Goal: Information Seeking & Learning: Learn about a topic

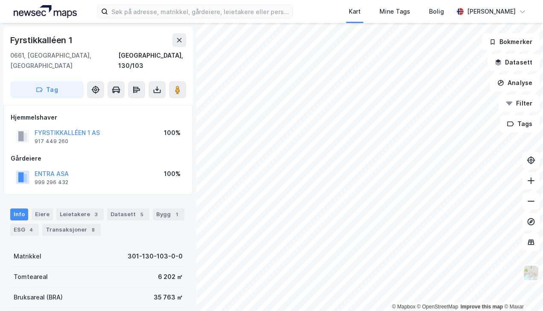
click at [0, 0] on button "ENTRA ASA" at bounding box center [0, 0] width 0 height 0
click at [77, 208] on div "Leietakere 3" at bounding box center [79, 214] width 47 height 12
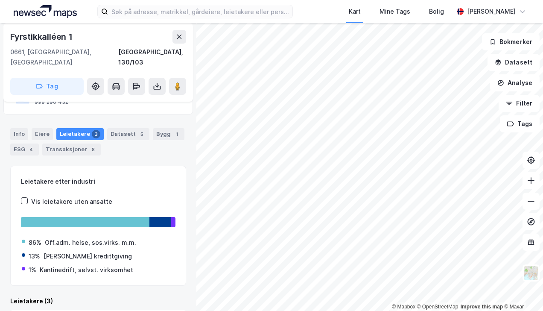
scroll to position [81, 0]
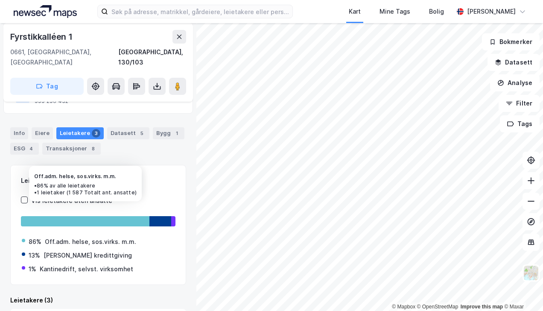
click at [73, 216] on div at bounding box center [85, 221] width 129 height 10
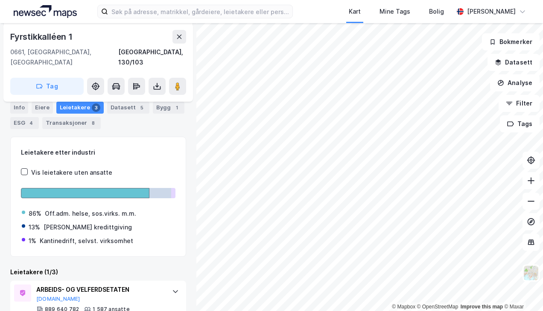
scroll to position [124, 0]
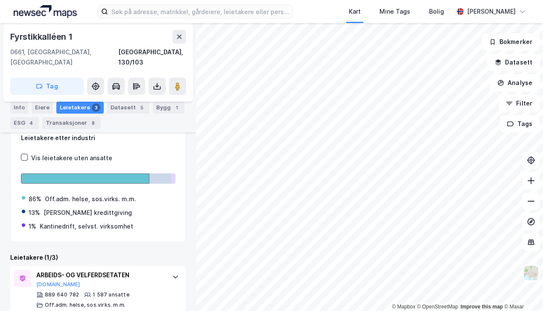
click at [173, 275] on icon at bounding box center [175, 276] width 5 height 3
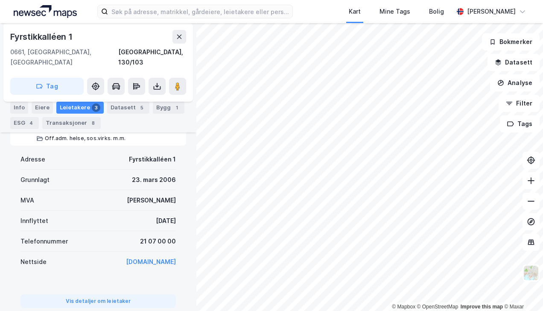
scroll to position [290, 0]
click at [96, 294] on button "Vis detaljer om leietaker" at bounding box center [97, 301] width 155 height 14
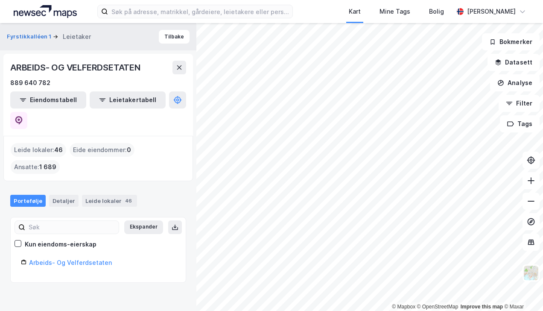
click at [82, 259] on link "Arbeids- Og Velferdsetaten" at bounding box center [70, 262] width 83 height 7
click at [71, 259] on link "Arbeids- Og Velferdsetaten" at bounding box center [70, 262] width 83 height 7
click at [134, 220] on button "Ekspander" at bounding box center [143, 227] width 39 height 14
click at [62, 195] on div "Detaljer" at bounding box center [63, 201] width 29 height 12
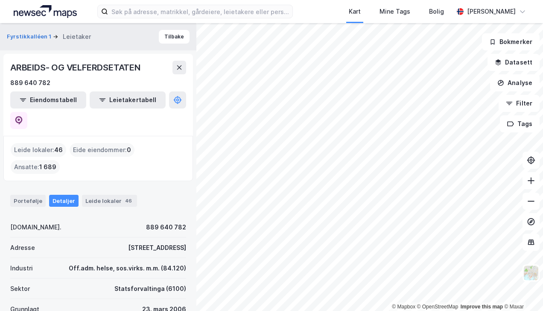
click at [114, 195] on div "Leide lokaler 46" at bounding box center [109, 201] width 55 height 12
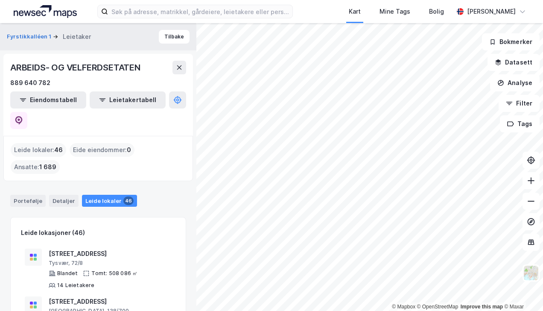
click at [17, 37] on button "Fyrstikkalléen 1" at bounding box center [30, 36] width 46 height 9
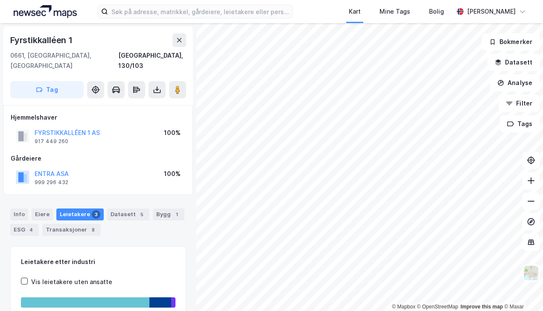
click at [0, 0] on button "ENTRA ASA" at bounding box center [0, 0] width 0 height 0
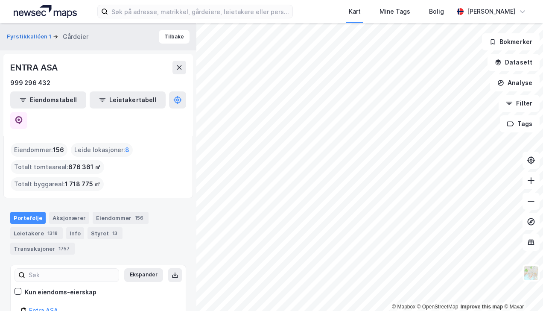
click at [106, 100] on button "Leietakertabell" at bounding box center [128, 99] width 76 height 17
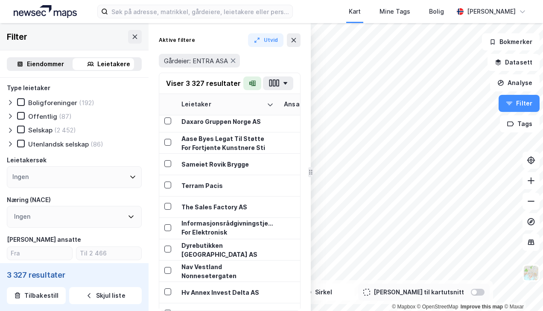
scroll to position [1, 0]
click at [27, 62] on div "Eiendommer" at bounding box center [45, 64] width 37 height 10
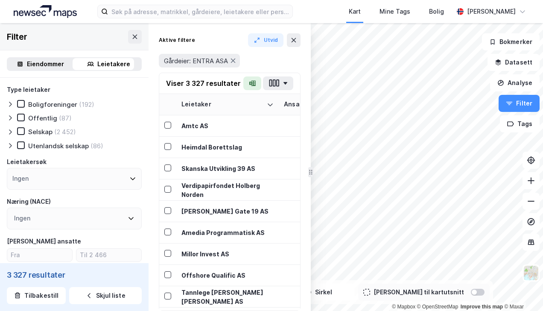
click at [128, 39] on button at bounding box center [135, 37] width 14 height 14
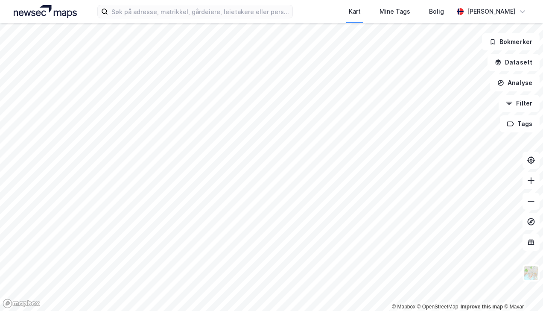
click at [336, 310] on html "Kart Mine Tags Bolig [PERSON_NAME] © Mapbox © OpenStreetMap Improve this map © …" at bounding box center [271, 155] width 543 height 311
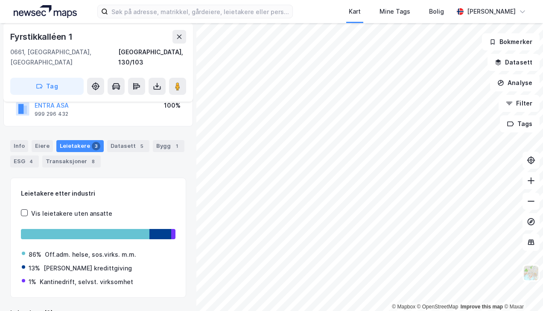
scroll to position [75, 0]
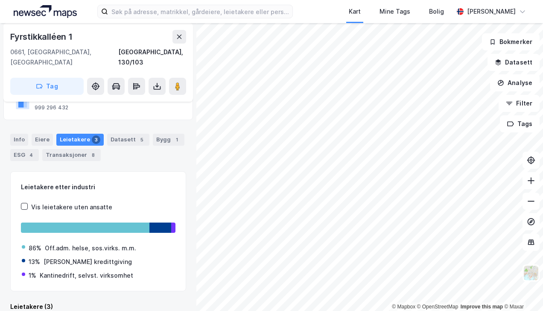
click at [121, 134] on div "Datasett 5" at bounding box center [128, 140] width 42 height 12
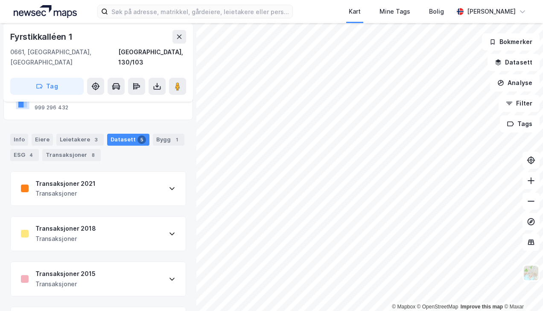
scroll to position [152, 0]
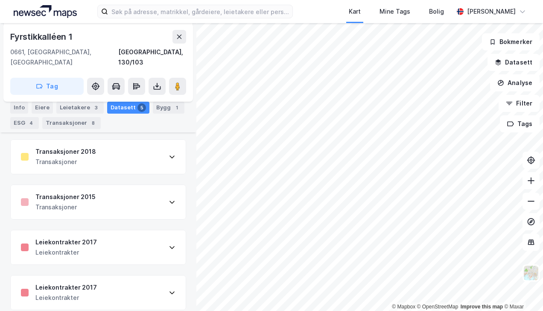
click at [169, 289] on icon at bounding box center [172, 292] width 7 height 7
click at [169, 244] on icon at bounding box center [172, 247] width 7 height 7
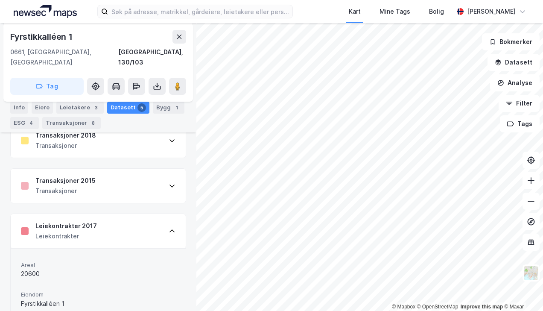
scroll to position [168, 0]
click at [166, 217] on div "Leiekontrakter 2017 Leiekontrakter" at bounding box center [98, 230] width 175 height 34
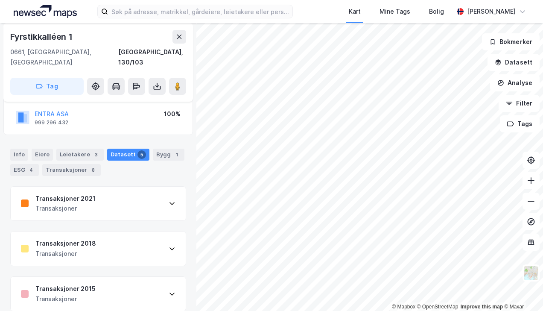
scroll to position [0, 0]
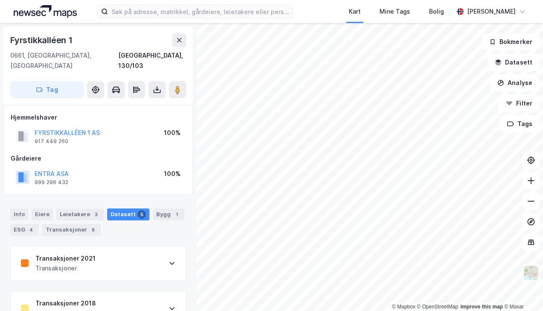
click at [0, 0] on button "ENTRA ASA" at bounding box center [0, 0] width 0 height 0
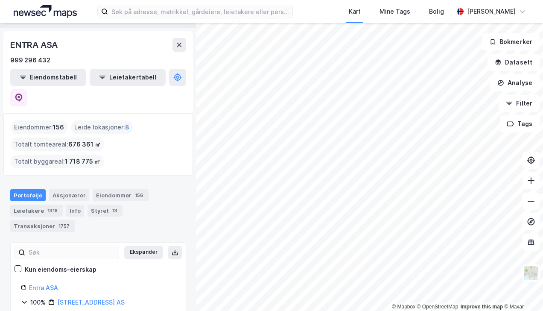
scroll to position [35, 0]
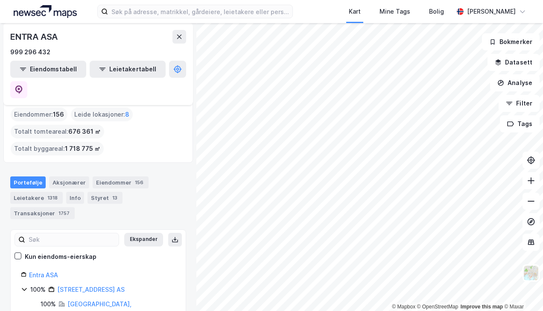
click at [97, 192] on div "Styret 13" at bounding box center [105, 198] width 35 height 12
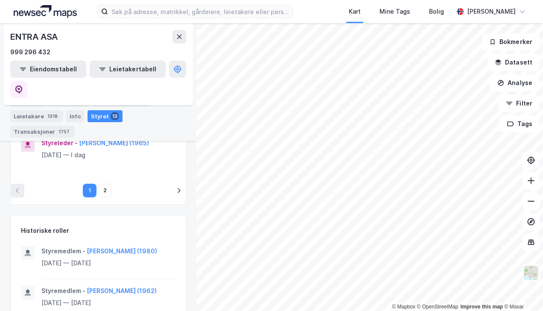
scroll to position [504, 0]
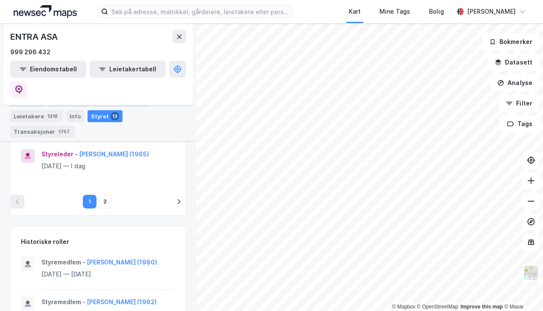
click at [105, 208] on button "2" at bounding box center [105, 202] width 14 height 14
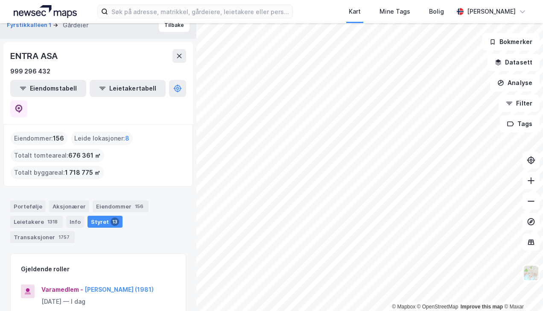
scroll to position [0, 0]
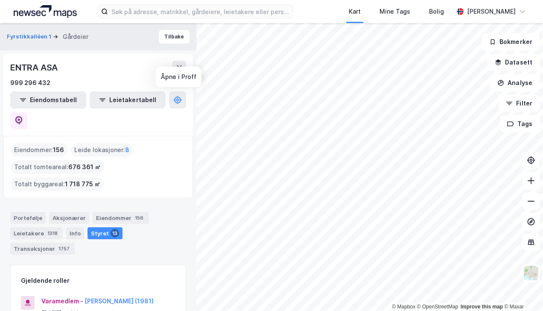
click at [23, 116] on icon at bounding box center [19, 120] width 9 height 9
click at [21, 33] on button "Fyrstikkalléen 1" at bounding box center [30, 36] width 46 height 9
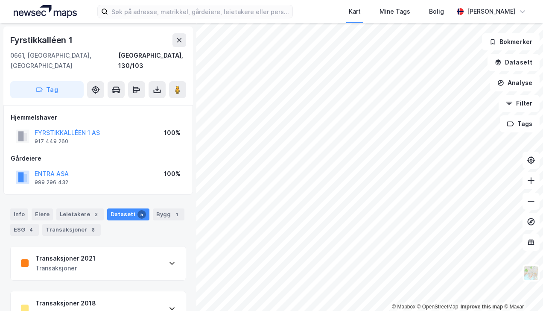
scroll to position [1, 0]
click at [0, 0] on button "FYRSTIKKALLÉEN 1 AS" at bounding box center [0, 0] width 0 height 0
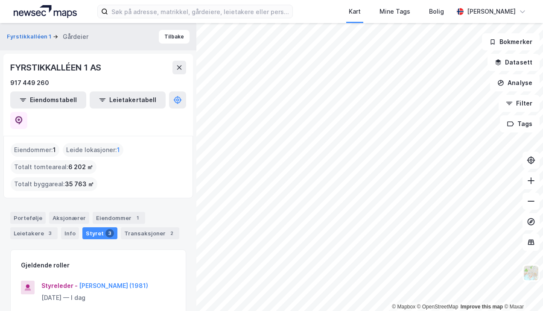
click at [23, 212] on div "Portefølje" at bounding box center [27, 218] width 35 height 12
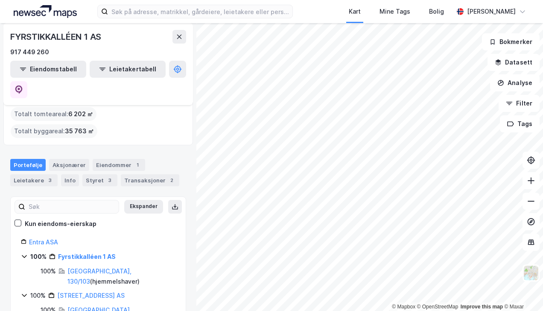
scroll to position [43, 0]
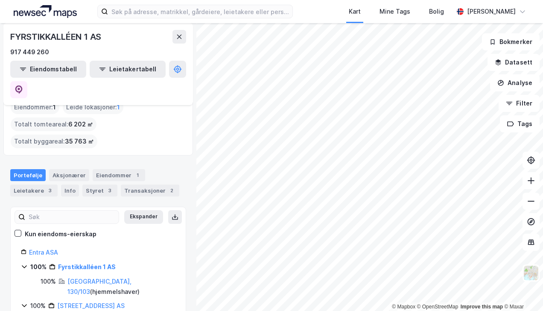
click at [68, 184] on div "Info" at bounding box center [70, 190] width 18 height 12
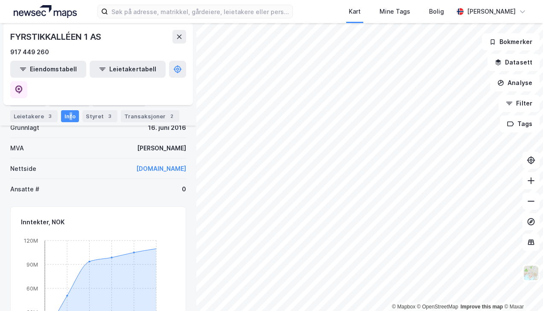
scroll to position [189, 0]
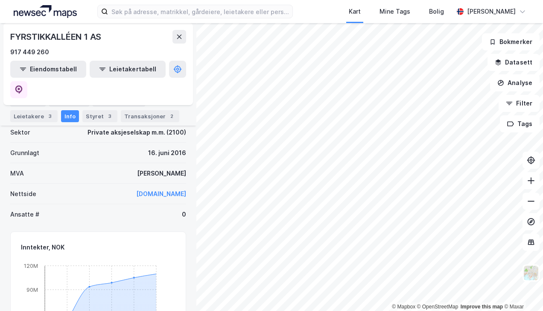
click at [145, 114] on div "Transaksjoner 2" at bounding box center [150, 116] width 58 height 12
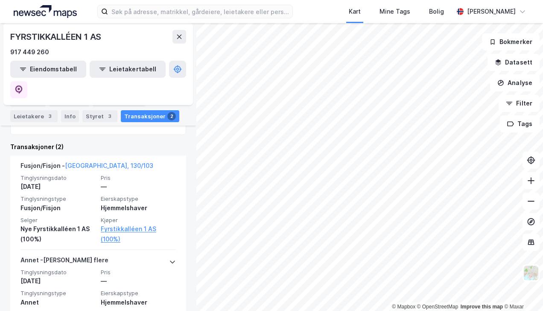
scroll to position [248, 0]
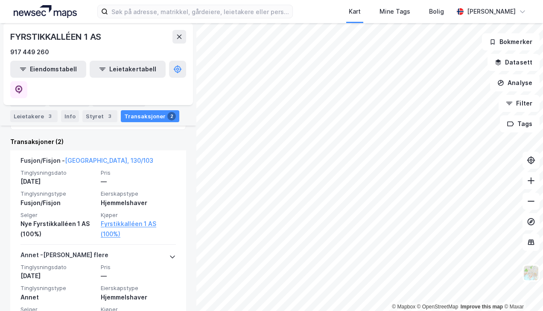
click at [132, 219] on link "Fyrstikkalléen 1 AS (100%)" at bounding box center [138, 229] width 75 height 20
click at [105, 219] on link "Fyrstikkalléen 1 AS (100%)" at bounding box center [138, 229] width 75 height 20
click at [107, 219] on link "Fyrstikkalléen 1 AS (100%)" at bounding box center [138, 229] width 75 height 20
click at [114, 219] on link "Fyrstikkalléen 1 AS (100%)" at bounding box center [138, 229] width 75 height 20
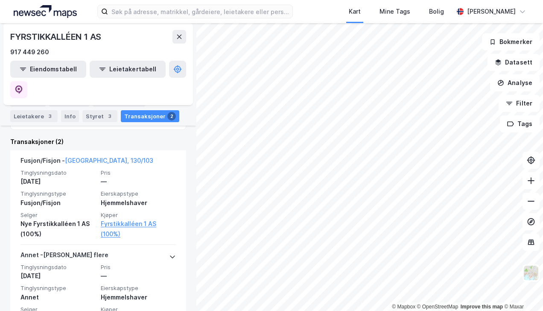
click at [114, 219] on link "Fyrstikkalléen 1 AS (100%)" at bounding box center [138, 229] width 75 height 20
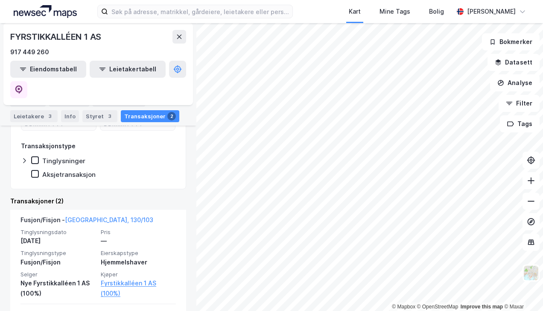
scroll to position [189, 0]
click at [88, 216] on link "[GEOGRAPHIC_DATA], 130/103" at bounding box center [109, 219] width 88 height 7
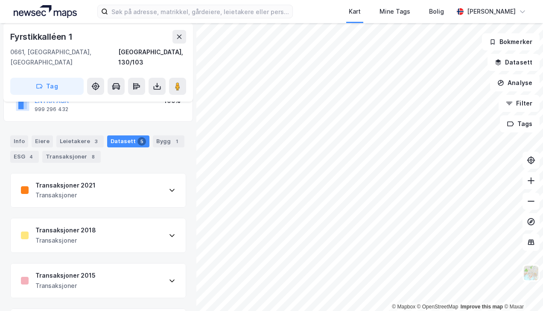
scroll to position [70, 0]
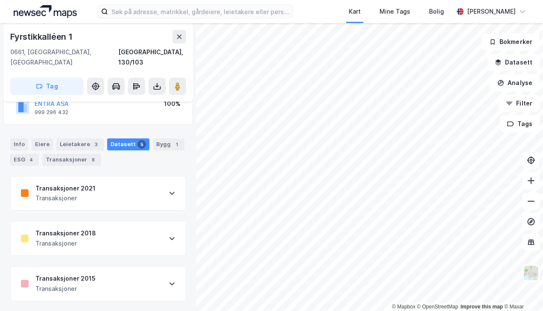
click at [169, 190] on icon at bounding box center [172, 193] width 7 height 7
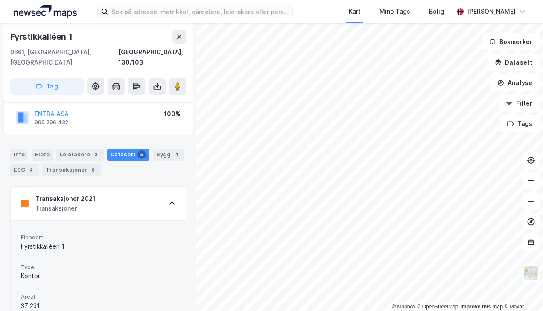
scroll to position [38, 0]
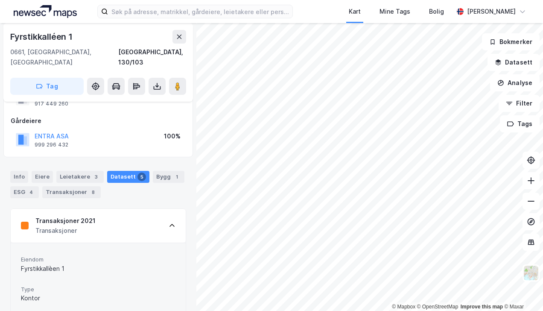
click at [169, 222] on icon at bounding box center [172, 225] width 7 height 7
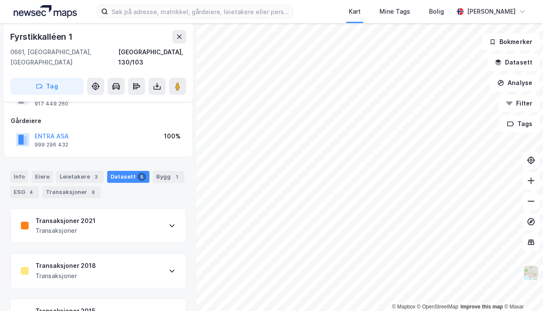
click at [378, 59] on button "Datasett" at bounding box center [514, 62] width 52 height 17
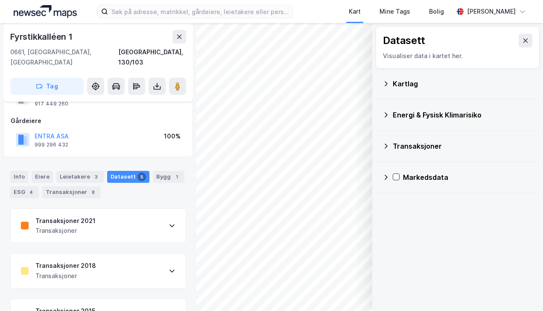
click at [378, 81] on icon at bounding box center [386, 83] width 3 height 5
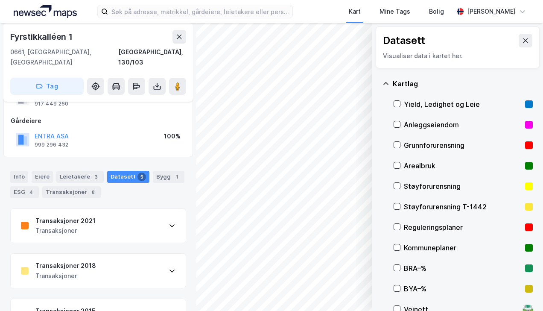
click at [378, 104] on icon at bounding box center [397, 104] width 6 height 6
click at [324, 287] on icon "button" at bounding box center [322, 288] width 7 height 7
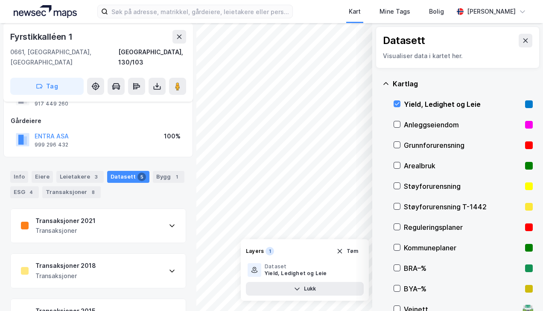
click at [378, 267] on div "BRA–%" at bounding box center [463, 268] width 118 height 10
click at [378, 42] on icon at bounding box center [525, 40] width 7 height 7
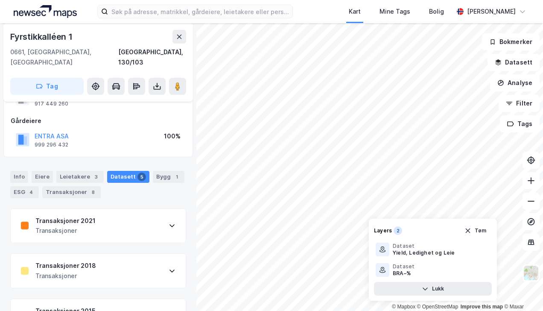
click at [178, 36] on icon at bounding box center [179, 36] width 7 height 7
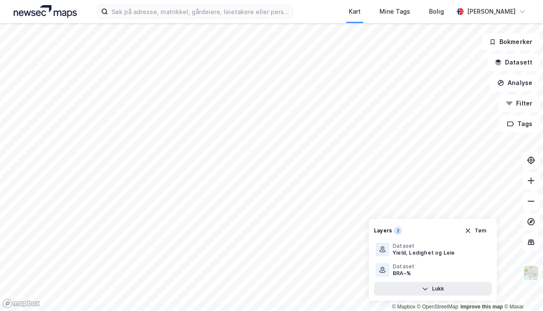
click at [378, 230] on icon "button" at bounding box center [467, 230] width 5 height 5
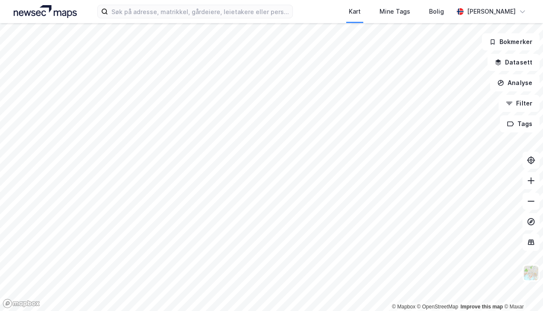
click at [378, 63] on button "Datasett" at bounding box center [514, 62] width 52 height 17
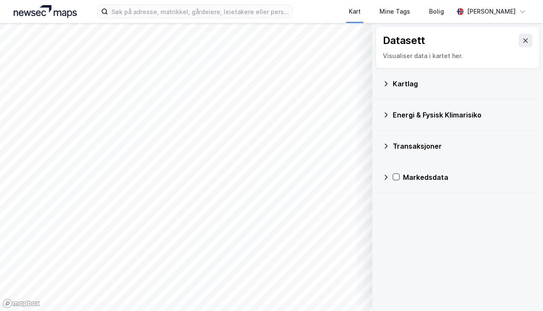
click at [378, 83] on icon at bounding box center [386, 83] width 7 height 7
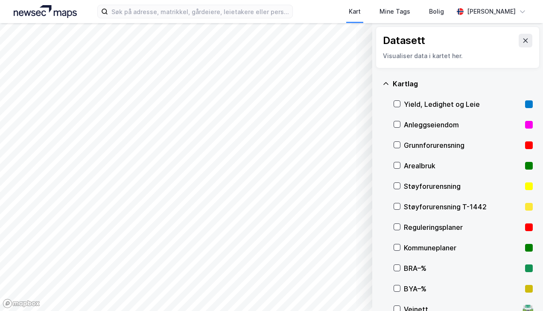
click at [378, 104] on div at bounding box center [397, 103] width 7 height 7
click at [378, 38] on button at bounding box center [526, 41] width 14 height 14
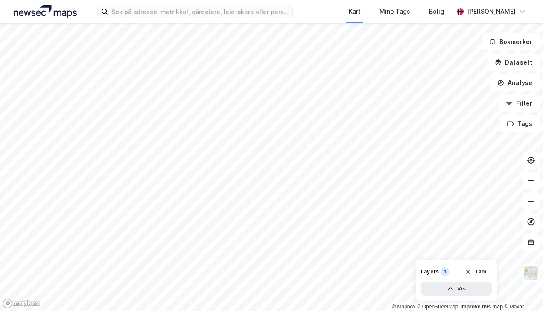
click at [378, 61] on icon "button" at bounding box center [499, 60] width 6 height 3
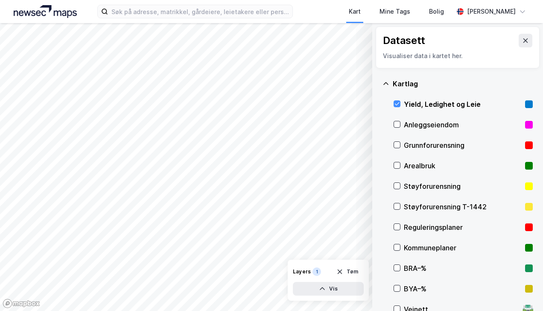
click at [378, 78] on div "Kartlag" at bounding box center [458, 83] width 150 height 20
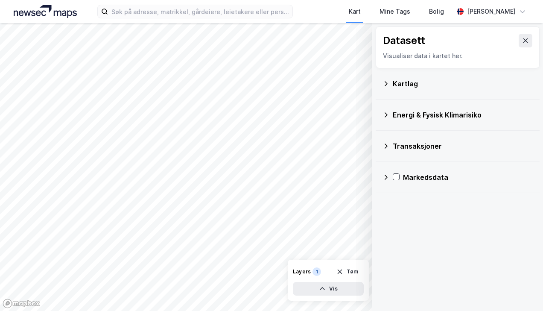
click at [378, 81] on icon at bounding box center [386, 83] width 7 height 7
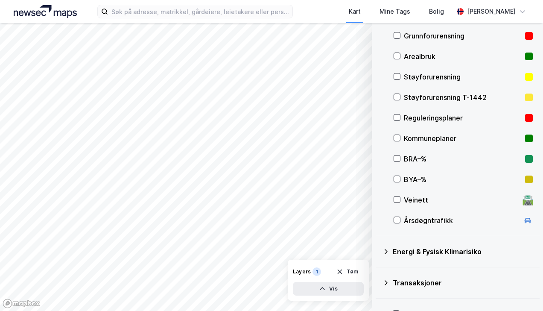
scroll to position [131, 0]
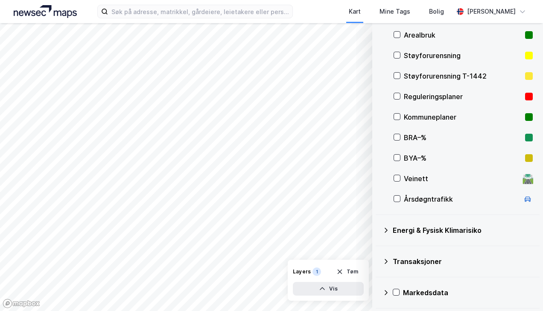
click at [378, 290] on icon at bounding box center [386, 292] width 3 height 5
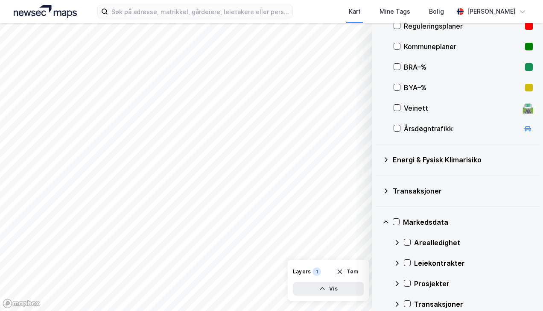
scroll to position [213, 0]
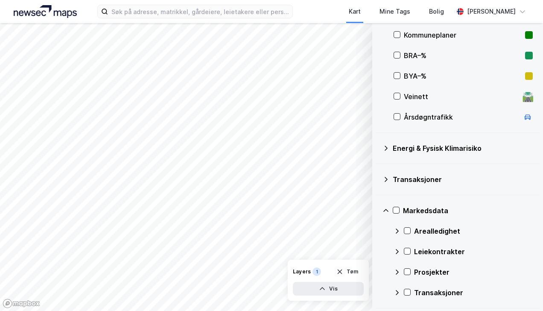
click at [378, 248] on icon at bounding box center [407, 251] width 6 height 6
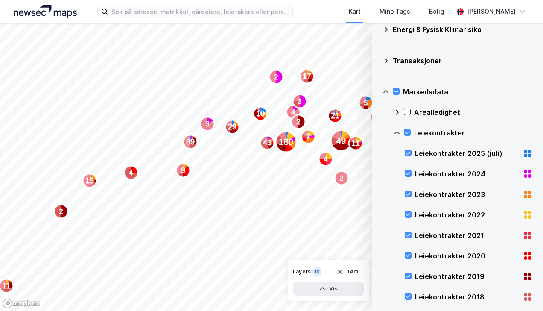
scroll to position [333, 0]
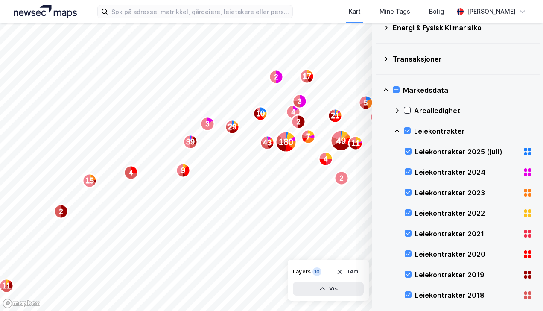
click at [378, 148] on div "Leiekontrakter 2025 (juli)" at bounding box center [467, 151] width 104 height 10
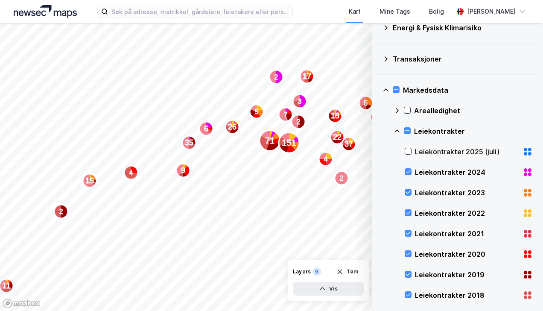
click at [378, 149] on icon at bounding box center [408, 151] width 6 height 6
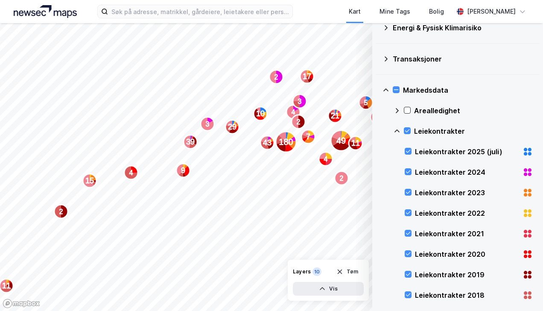
click at [378, 130] on icon at bounding box center [407, 131] width 6 height 6
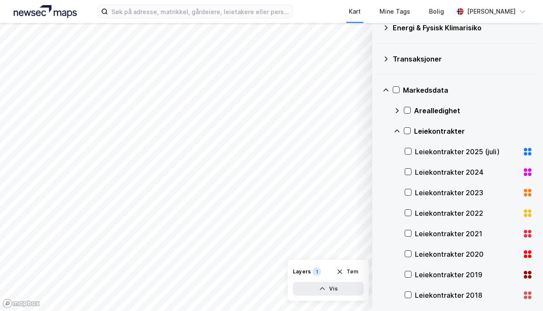
click at [378, 149] on icon at bounding box center [408, 151] width 6 height 6
click at [324, 286] on icon "button" at bounding box center [322, 288] width 7 height 7
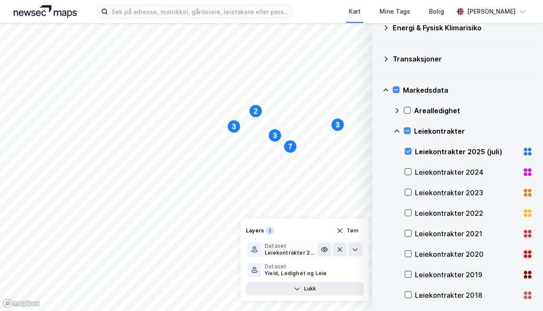
click at [327, 248] on icon at bounding box center [324, 249] width 7 height 7
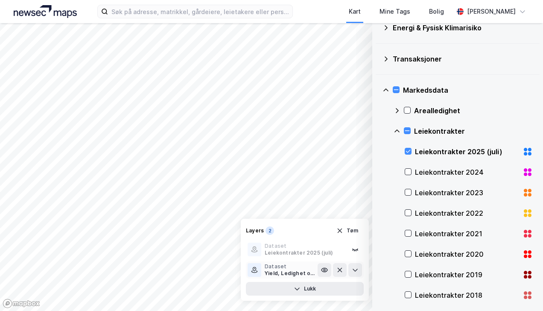
click at [324, 272] on icon at bounding box center [324, 269] width 7 height 7
click at [325, 250] on icon at bounding box center [324, 249] width 7 height 7
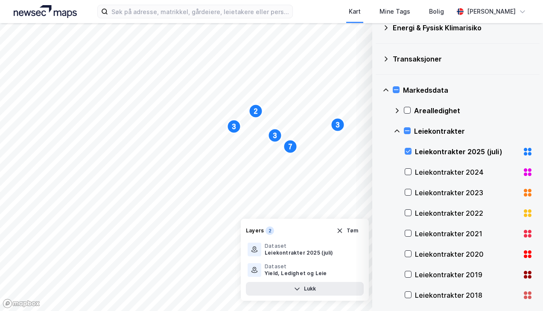
click at [378, 9] on icon at bounding box center [522, 11] width 7 height 7
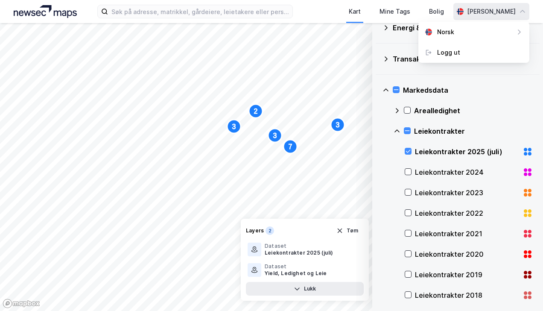
click at [378, 9] on icon at bounding box center [522, 11] width 7 height 7
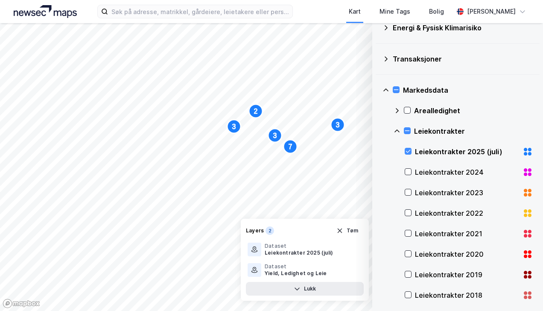
click at [378, 12] on div "Mine Tags" at bounding box center [395, 11] width 31 height 10
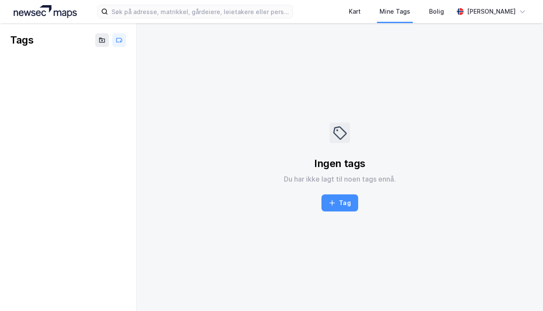
click at [378, 12] on div "Bolig" at bounding box center [436, 11] width 15 height 10
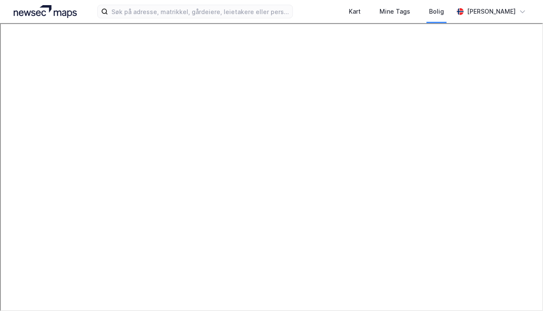
click at [349, 11] on div "Kart" at bounding box center [355, 11] width 12 height 10
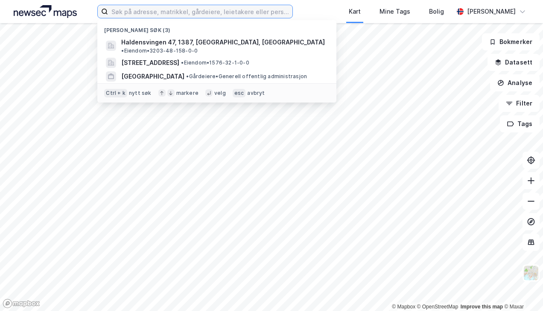
click at [190, 12] on input at bounding box center [200, 11] width 184 height 13
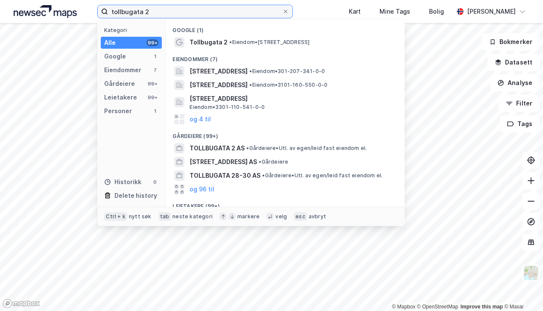
type input "tollbugata 2"
click at [222, 96] on span "[STREET_ADDRESS]" at bounding box center [292, 98] width 205 height 10
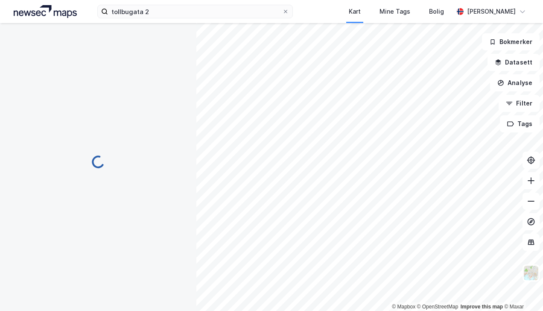
scroll to position [30, 0]
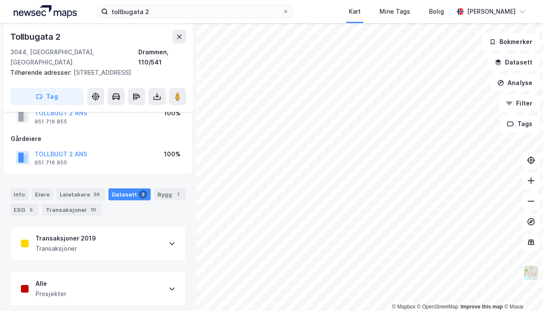
click at [77, 188] on div "Leietakere 36" at bounding box center [80, 194] width 49 height 12
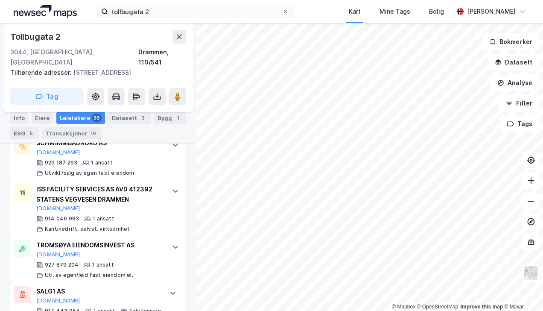
scroll to position [1795, 0]
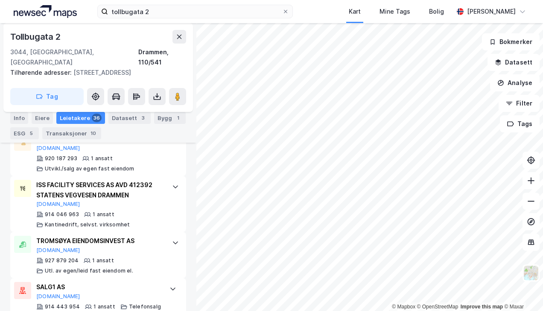
click at [378, 61] on icon "button" at bounding box center [499, 60] width 6 height 3
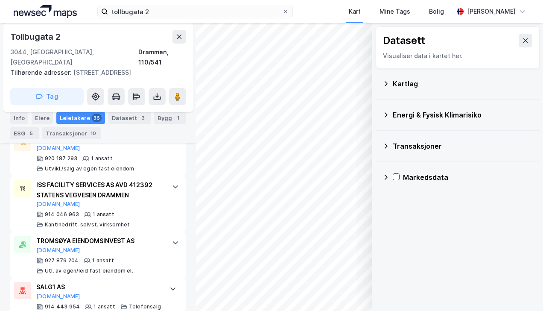
click at [378, 115] on icon at bounding box center [386, 114] width 7 height 7
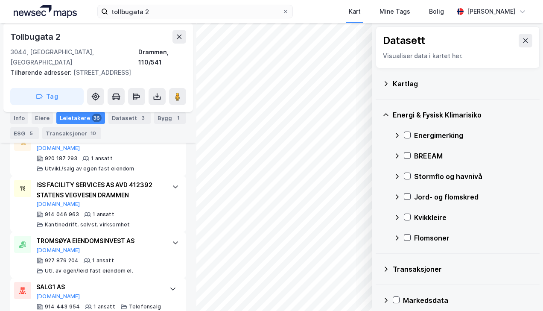
click at [378, 134] on icon at bounding box center [407, 135] width 6 height 6
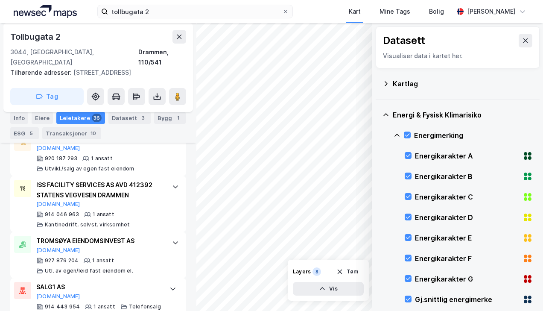
click at [378, 133] on icon at bounding box center [407, 135] width 6 height 6
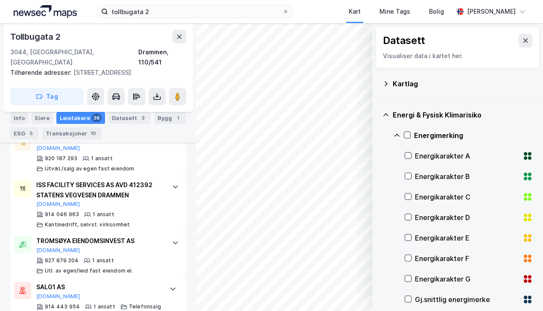
click at [378, 153] on icon at bounding box center [408, 155] width 6 height 6
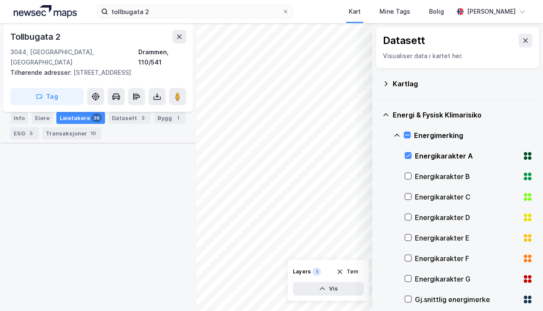
scroll to position [0, 0]
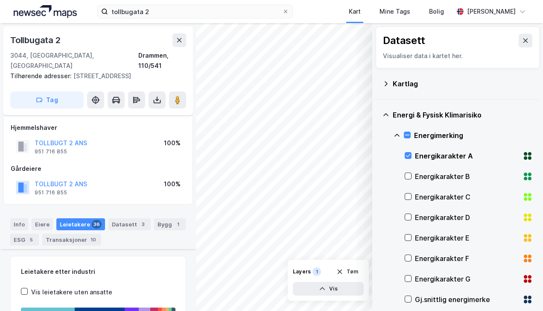
click at [378, 175] on icon at bounding box center [408, 176] width 6 height 6
click at [326, 288] on button "Vis" at bounding box center [328, 289] width 71 height 14
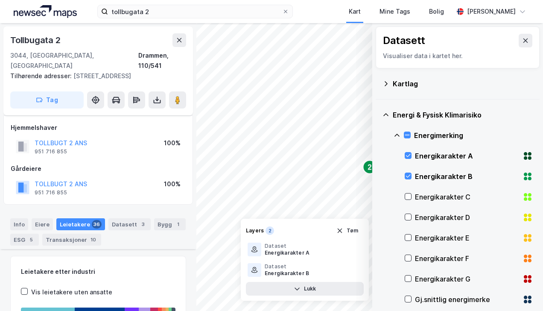
click at [378, 38] on icon at bounding box center [525, 40] width 7 height 7
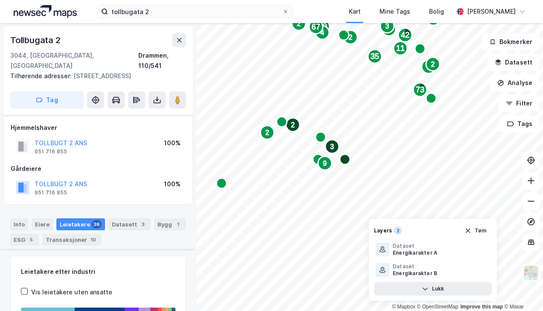
click at [164, 202] on div "3 2 2 2 17 2 2 2 3 2 8 3 8 9 2" at bounding box center [271, 167] width 543 height 288
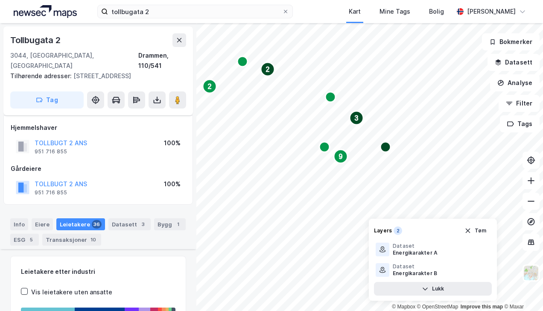
click at [329, 101] on icon "Map marker" at bounding box center [330, 97] width 10 height 10
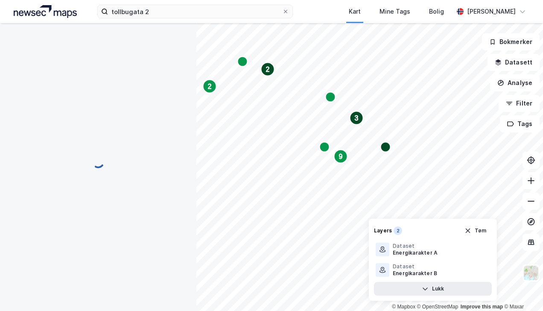
scroll to position [51, 0]
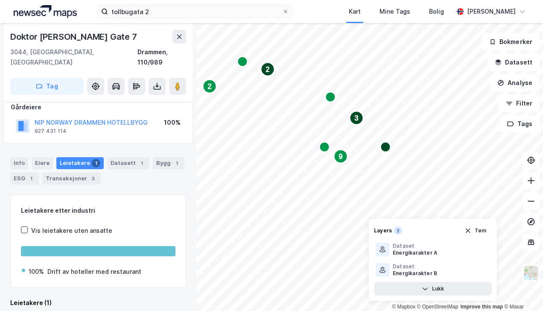
click at [378, 82] on icon "button" at bounding box center [500, 82] width 5 height 3
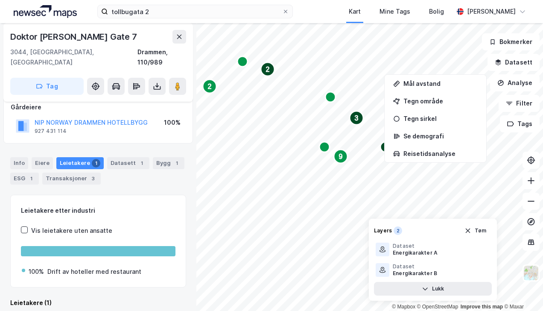
click at [378, 119] on div "Tegn sirkel" at bounding box center [440, 118] width 74 height 7
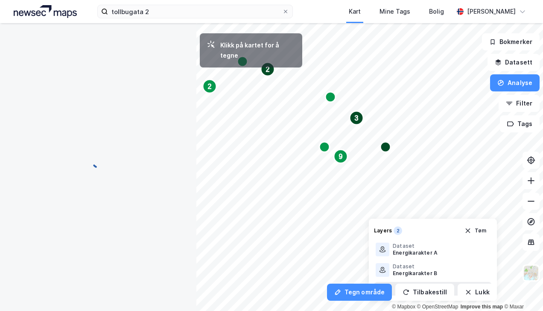
scroll to position [0, 0]
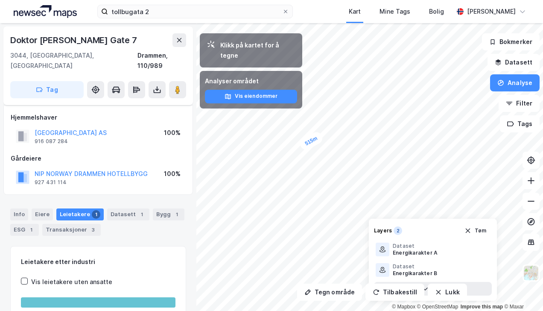
click at [235, 90] on button "Vis eiendommer" at bounding box center [251, 97] width 92 height 14
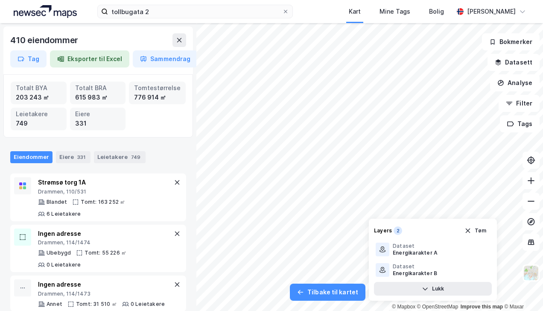
click at [284, 12] on icon at bounding box center [285, 11] width 3 height 3
click at [266, 12] on input "tollbugata 2" at bounding box center [195, 11] width 174 height 13
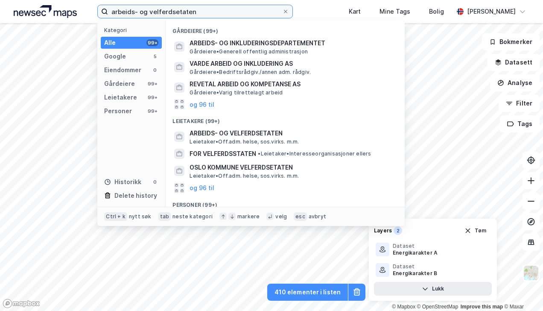
scroll to position [80, 0]
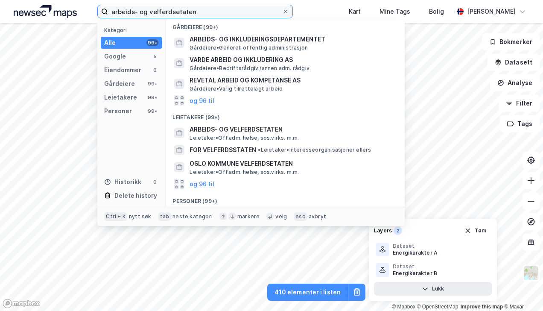
type input "arbeids- og velferdsetaten"
click at [245, 125] on span "ARBEIDS- OG VELFERDSETATEN" at bounding box center [292, 129] width 205 height 10
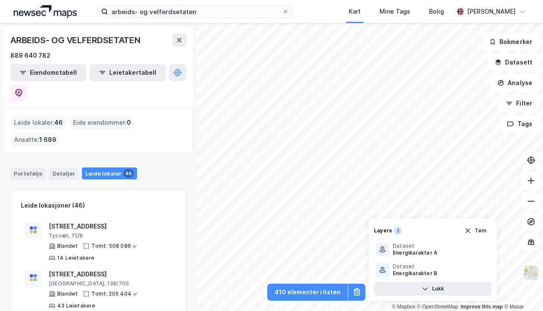
click at [301, 292] on button "410 elementer i listen" at bounding box center [307, 291] width 81 height 17
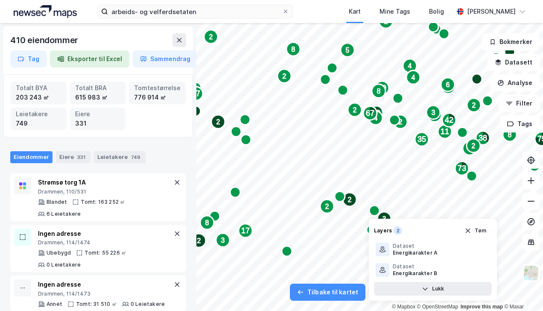
click at [179, 41] on icon at bounding box center [179, 40] width 7 height 7
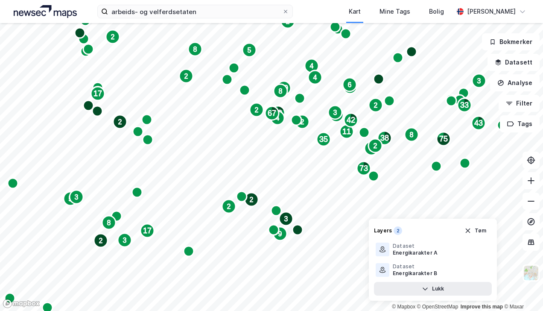
click at [378, 231] on icon "button" at bounding box center [468, 230] width 7 height 7
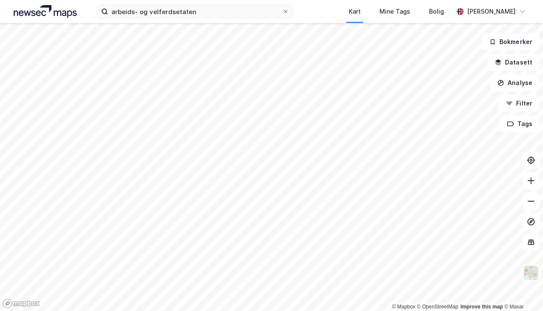
click at [378, 61] on icon "button" at bounding box center [499, 60] width 6 height 3
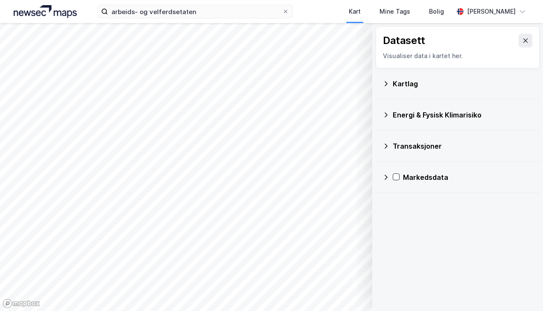
click at [378, 84] on icon at bounding box center [386, 83] width 7 height 7
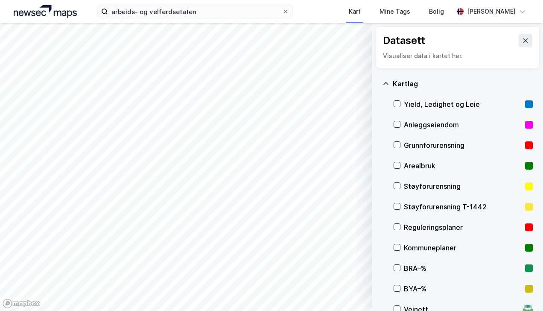
click at [378, 205] on icon at bounding box center [397, 206] width 6 height 6
click at [319, 287] on icon "button" at bounding box center [322, 288] width 7 height 7
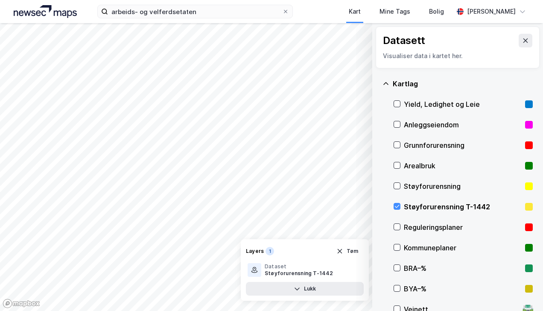
click at [296, 288] on icon "button" at bounding box center [297, 288] width 7 height 7
click at [322, 288] on icon "button" at bounding box center [322, 288] width 7 height 7
click at [298, 286] on icon "button" at bounding box center [297, 288] width 7 height 7
click at [214, 310] on html "arbeids- og velferdsetaten Kart Mine Tags Bolig [PERSON_NAME] © Mapbox © OpenSt…" at bounding box center [271, 155] width 543 height 311
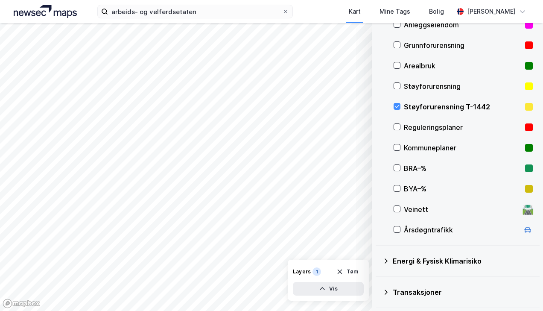
scroll to position [100, 0]
click at [378, 259] on icon at bounding box center [386, 260] width 3 height 5
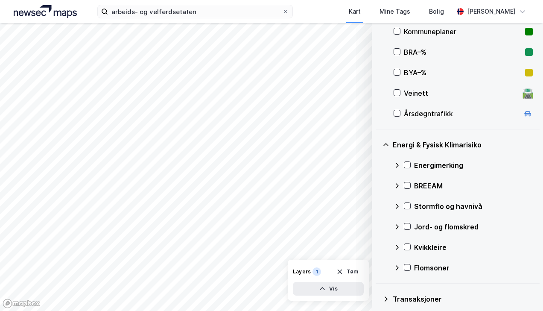
scroll to position [237, 0]
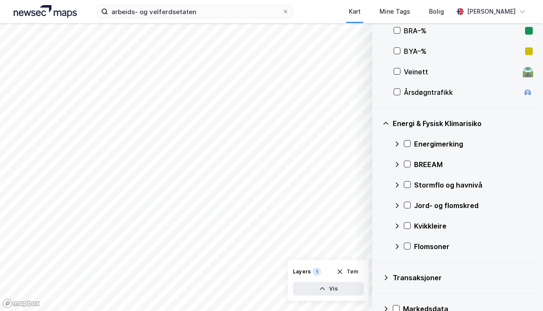
click at [378, 224] on icon at bounding box center [407, 225] width 6 height 6
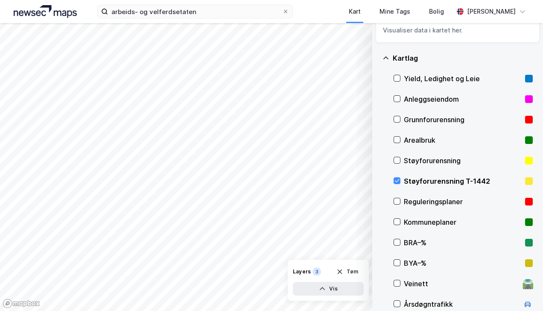
scroll to position [16, 0]
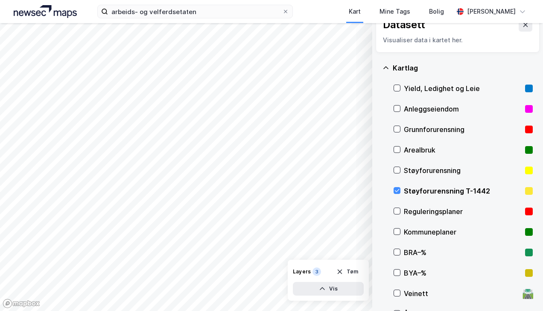
click at [378, 189] on icon at bounding box center [397, 190] width 5 height 3
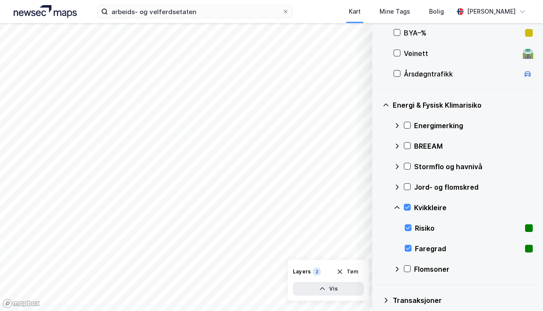
scroll to position [295, 0]
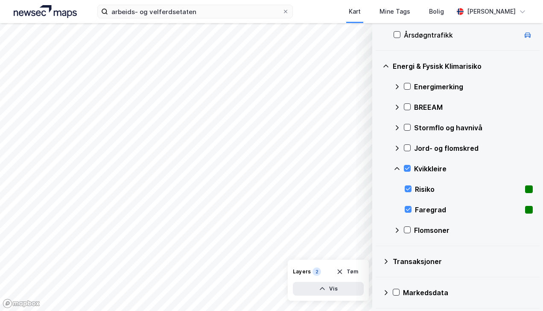
click at [326, 286] on button "Vis" at bounding box center [328, 289] width 71 height 14
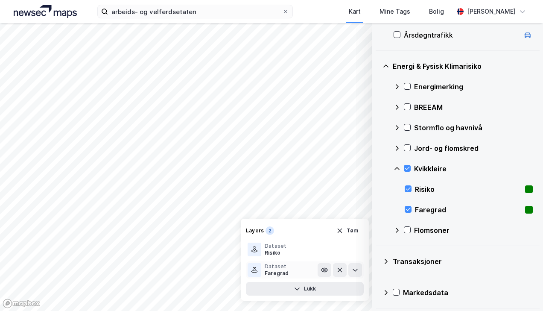
click at [357, 269] on icon at bounding box center [355, 270] width 5 height 3
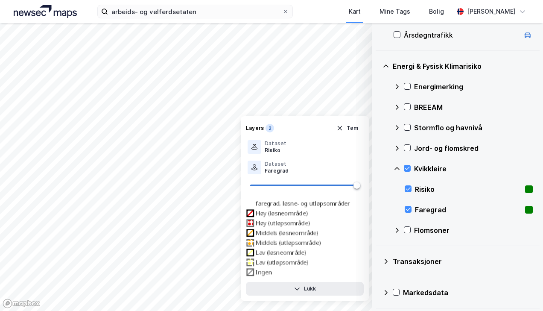
click at [378, 149] on icon at bounding box center [397, 148] width 7 height 7
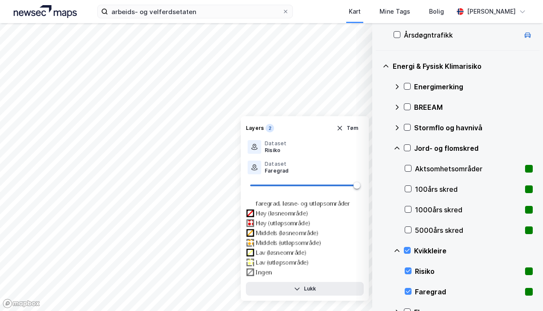
click at [378, 187] on icon at bounding box center [408, 189] width 6 height 6
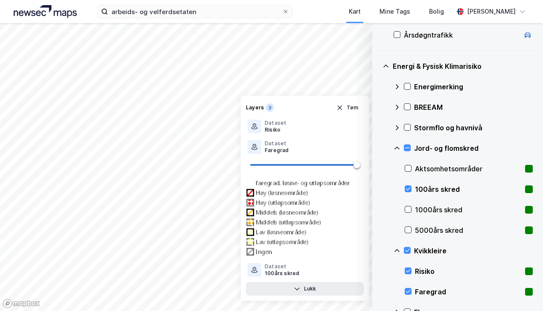
click at [296, 287] on icon "button" at bounding box center [297, 288] width 7 height 7
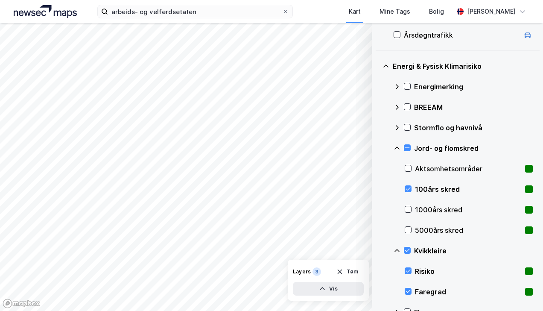
click at [378, 211] on div "© Mapbox © OpenStreetMap Improve this map © Maxar Datasett Visualiser data i ka…" at bounding box center [271, 167] width 543 height 288
click at [212, 310] on html "arbeids- og velferdsetaten Kart Mine Tags Bolig [PERSON_NAME] © Mapbox © OpenSt…" at bounding box center [271, 155] width 543 height 311
click at [378, 187] on icon at bounding box center [408, 189] width 6 height 6
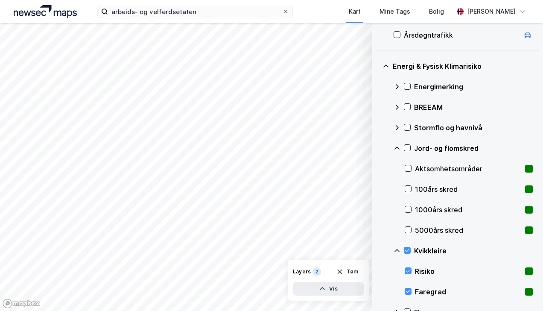
click at [378, 148] on icon at bounding box center [397, 148] width 7 height 7
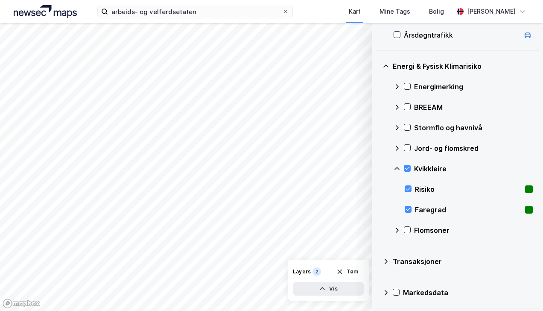
click at [378, 63] on icon at bounding box center [386, 66] width 7 height 7
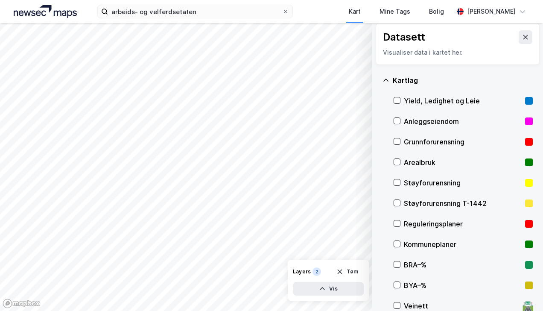
scroll to position [0, 0]
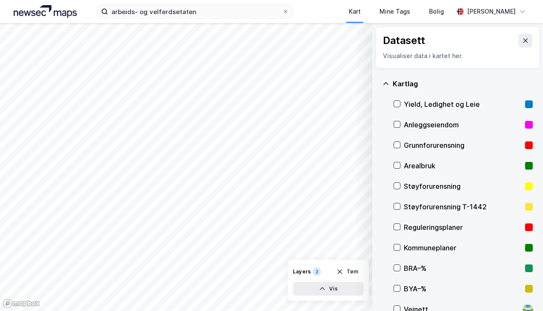
click at [378, 82] on icon at bounding box center [386, 83] width 7 height 7
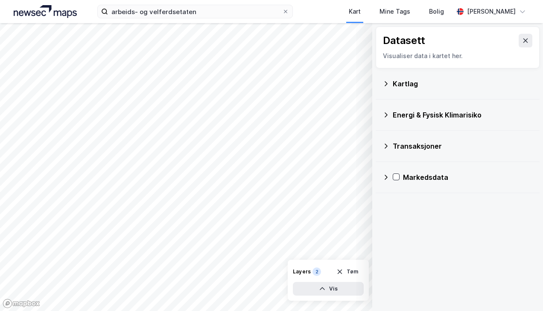
click at [378, 113] on icon at bounding box center [386, 114] width 3 height 5
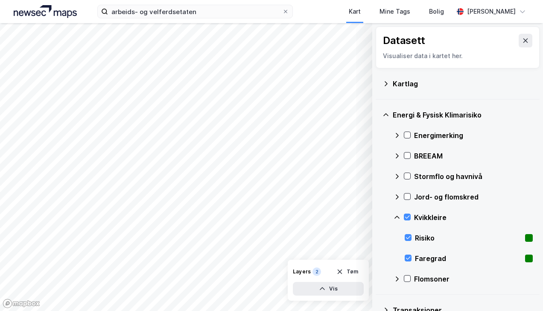
click at [378, 214] on icon at bounding box center [407, 217] width 6 height 6
click at [378, 216] on icon at bounding box center [397, 217] width 7 height 7
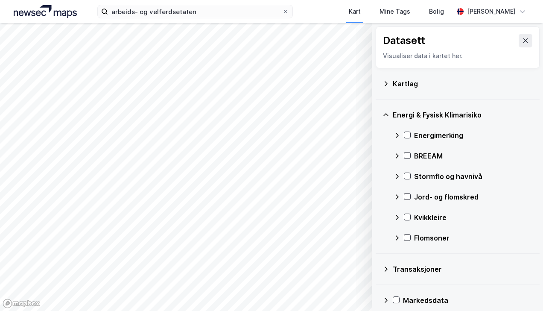
scroll to position [8, 0]
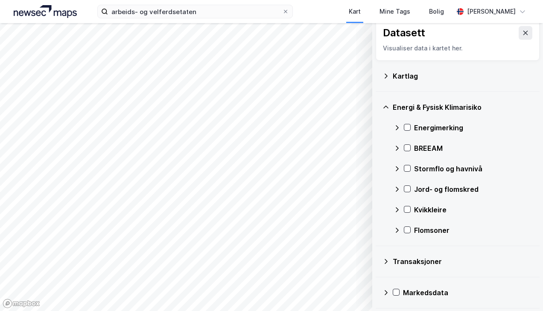
click at [378, 9] on div "Bolig" at bounding box center [436, 11] width 15 height 10
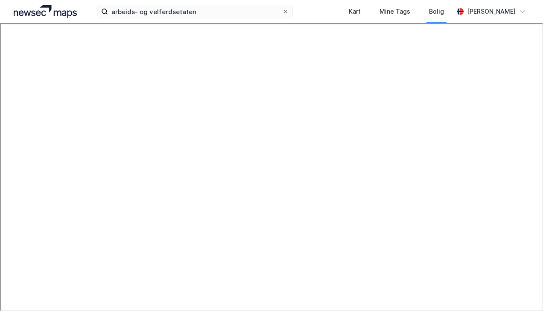
click at [378, 9] on div "Bolig" at bounding box center [436, 11] width 15 height 10
click at [349, 10] on div "Kart" at bounding box center [355, 11] width 12 height 10
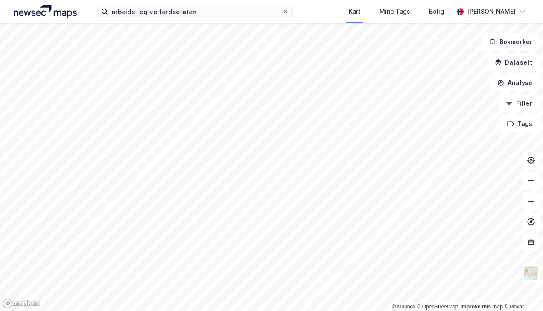
click at [378, 80] on button "Analyse" at bounding box center [515, 82] width 50 height 17
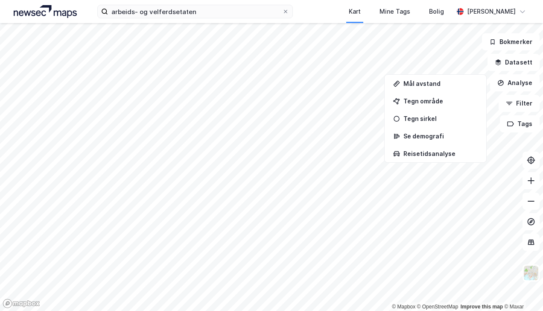
click at [378, 131] on div "Se demografi" at bounding box center [435, 136] width 98 height 14
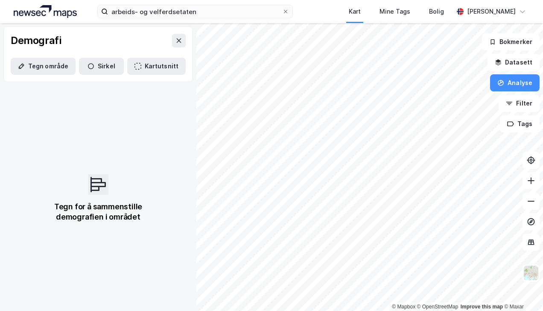
click at [48, 66] on button "Tegn område" at bounding box center [43, 66] width 65 height 17
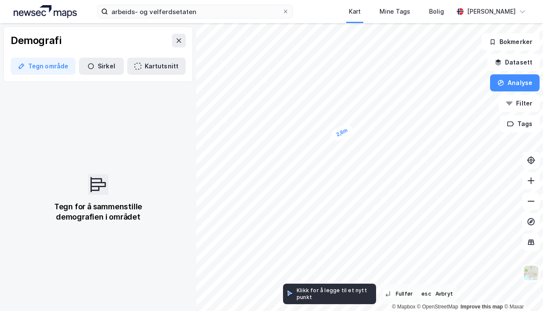
click at [342, 133] on div "2,6m" at bounding box center [342, 132] width 25 height 20
drag, startPoint x: 343, startPoint y: 138, endPoint x: 372, endPoint y: 143, distance: 28.9
click at [372, 143] on div "14,2m" at bounding box center [371, 139] width 12 height 25
click at [371, 142] on div "15,4m" at bounding box center [371, 140] width 14 height 26
click at [106, 68] on button "Sirkel" at bounding box center [101, 66] width 45 height 17
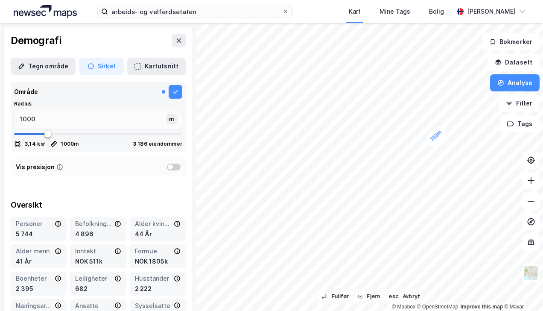
type input "600"
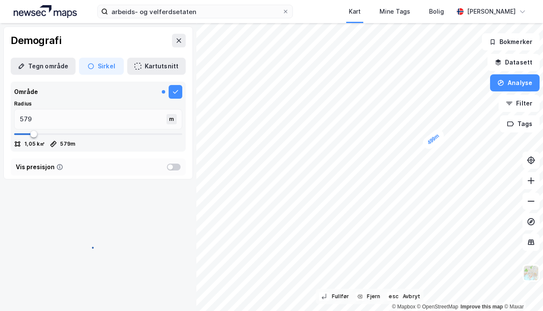
type input "579"
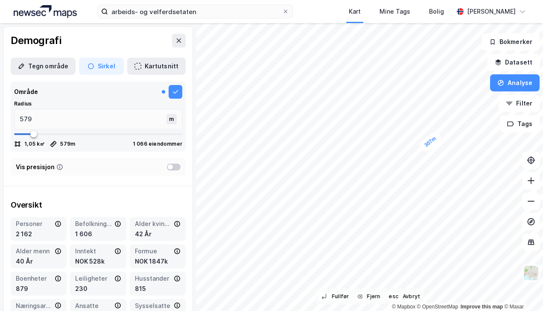
click at [378, 23] on div "307m" at bounding box center [271, 23] width 543 height 0
type input "307"
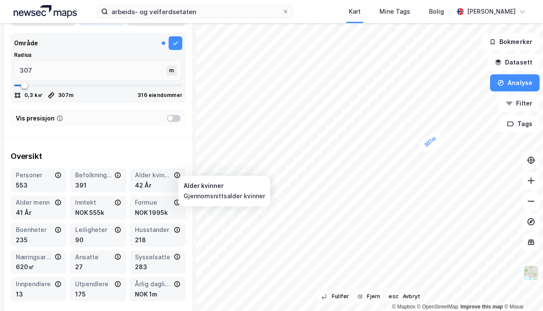
scroll to position [50, 0]
type input "371"
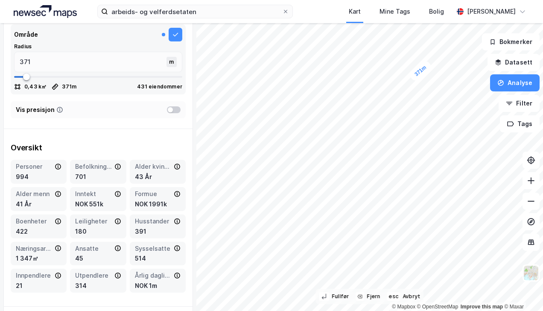
scroll to position [58, 0]
